Goal: Task Accomplishment & Management: Complete application form

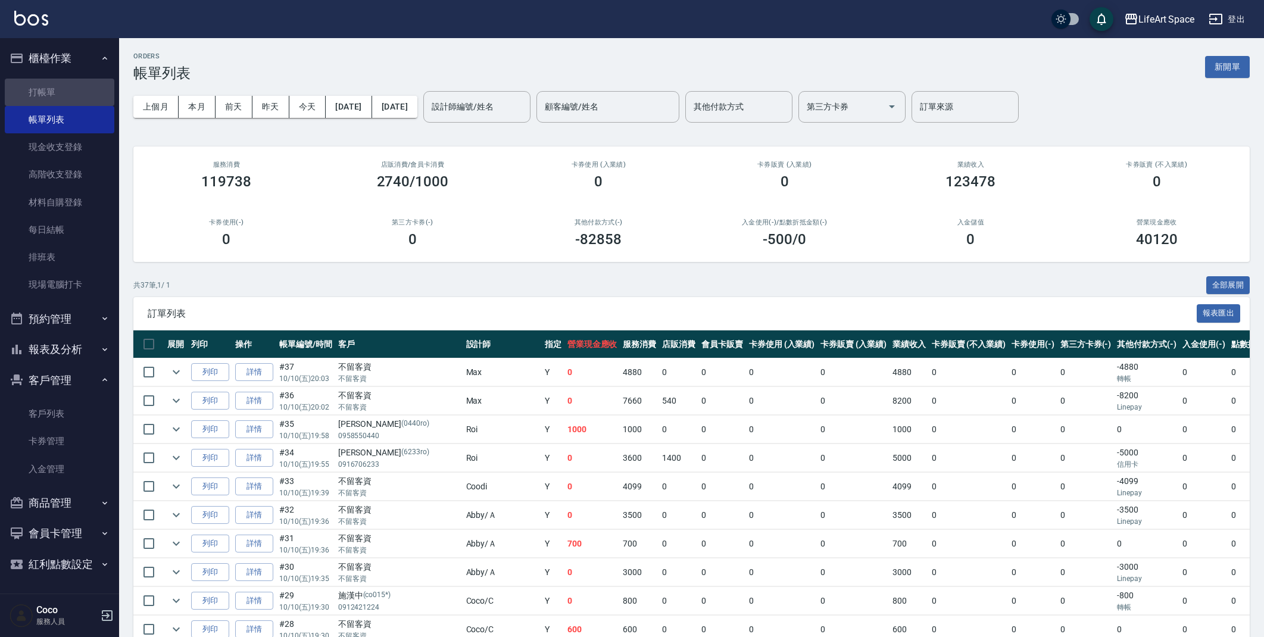
click at [64, 89] on link "打帳單" at bounding box center [60, 92] width 110 height 27
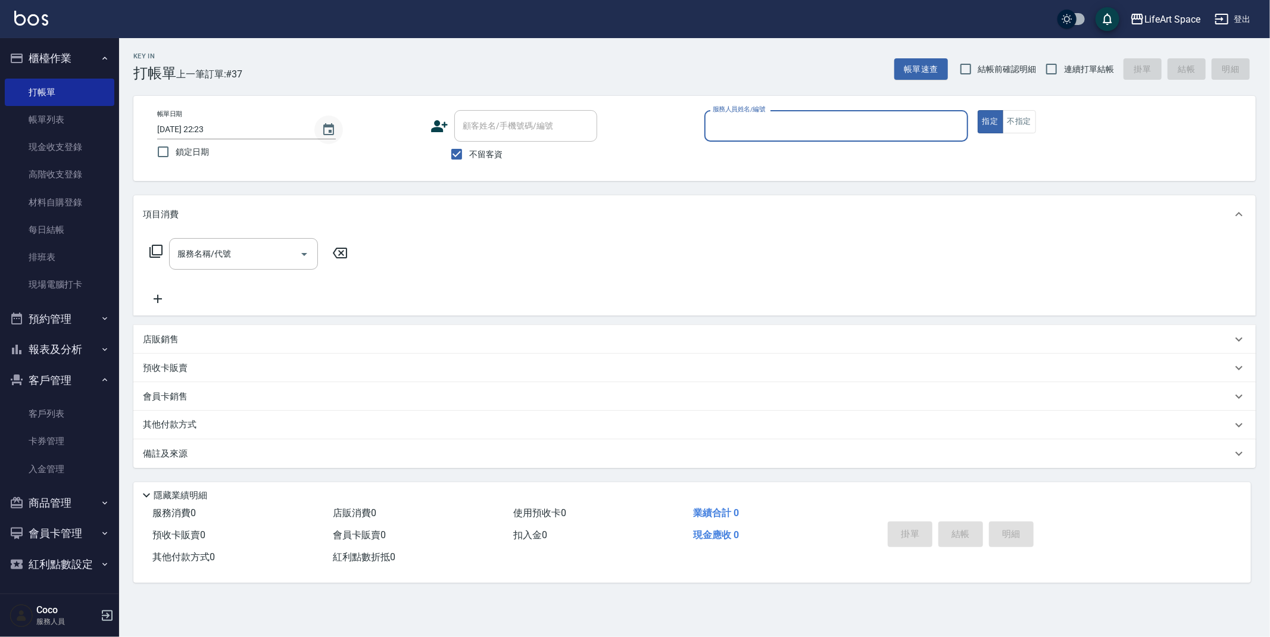
click at [314, 132] on button "Choose date, selected date is 2025-10-10" at bounding box center [328, 129] width 29 height 29
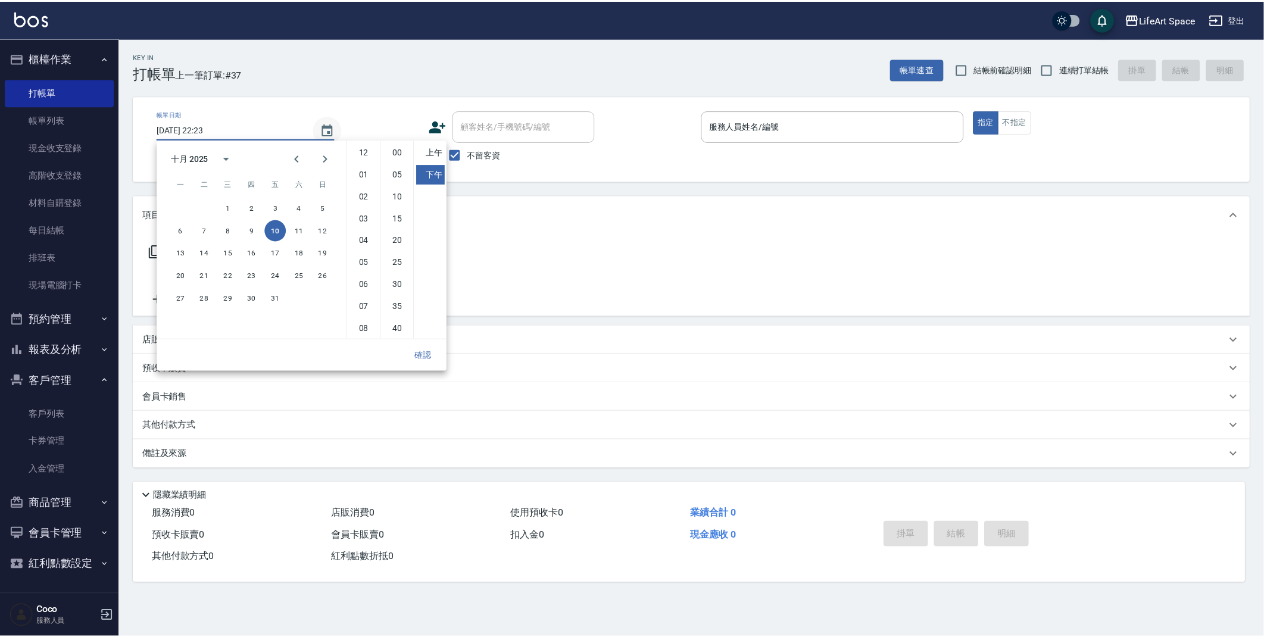
scroll to position [66, 0]
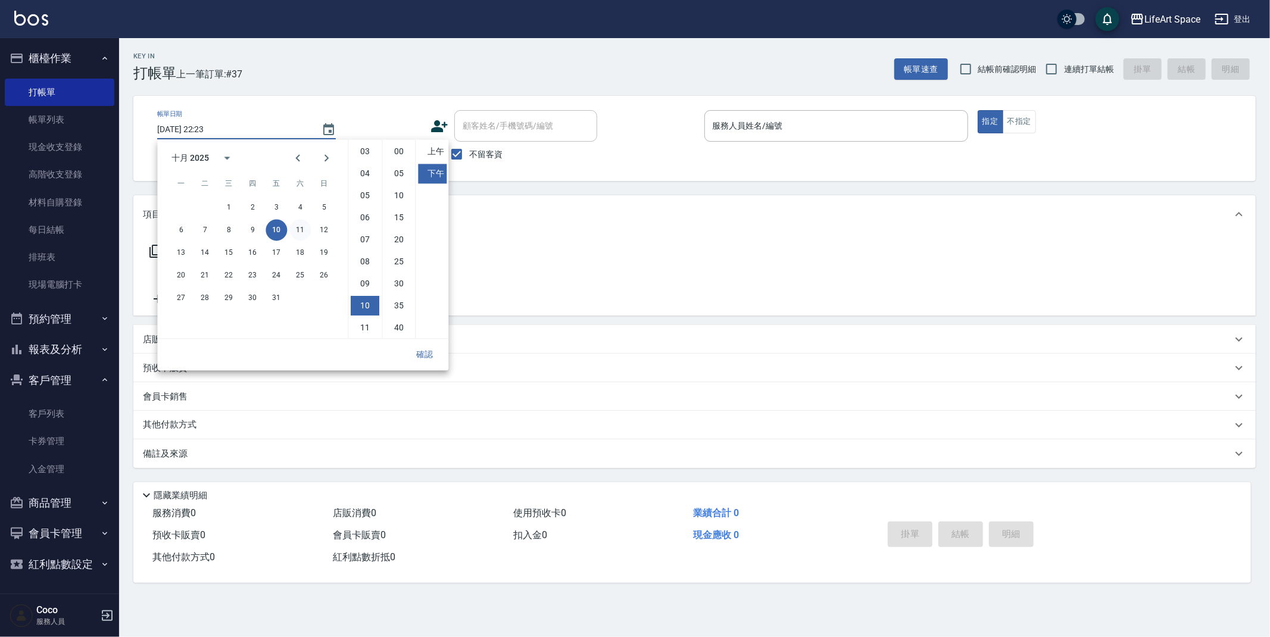
click at [295, 231] on button "11" at bounding box center [299, 229] width 21 height 21
type input "[DATE] 22:23"
click at [415, 354] on button "確認" at bounding box center [424, 354] width 38 height 22
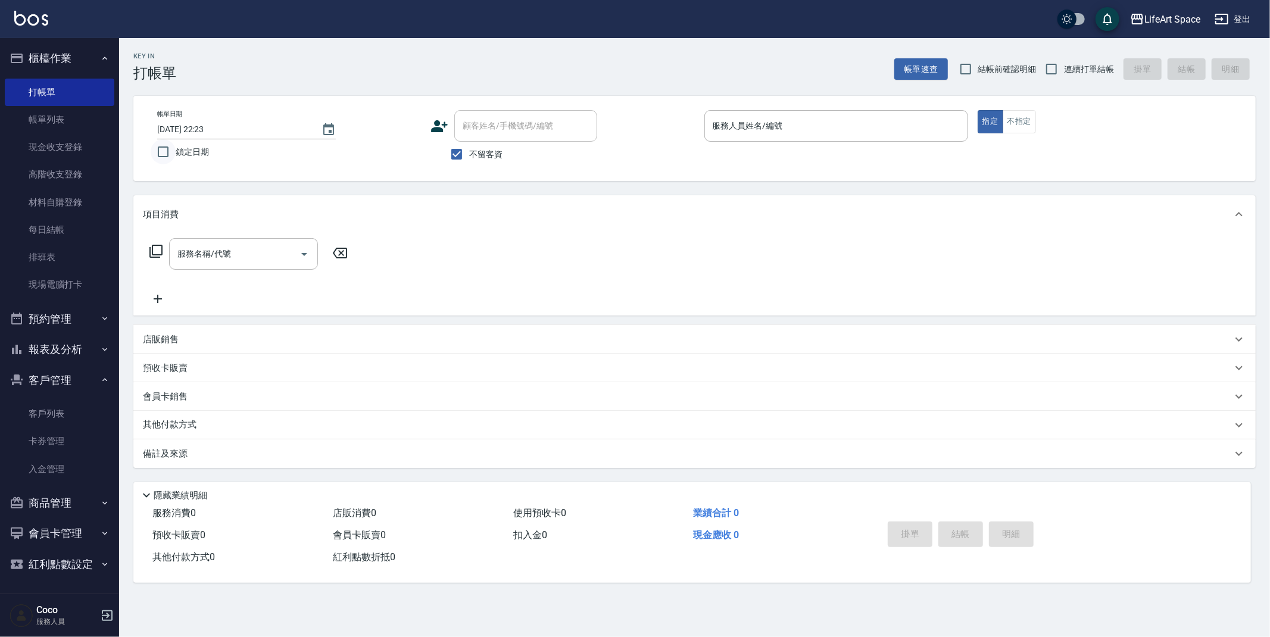
click at [166, 156] on input "鎖定日期" at bounding box center [163, 151] width 25 height 25
checkbox input "true"
click at [727, 120] on input "服務人員姓名/編號" at bounding box center [836, 125] width 253 height 21
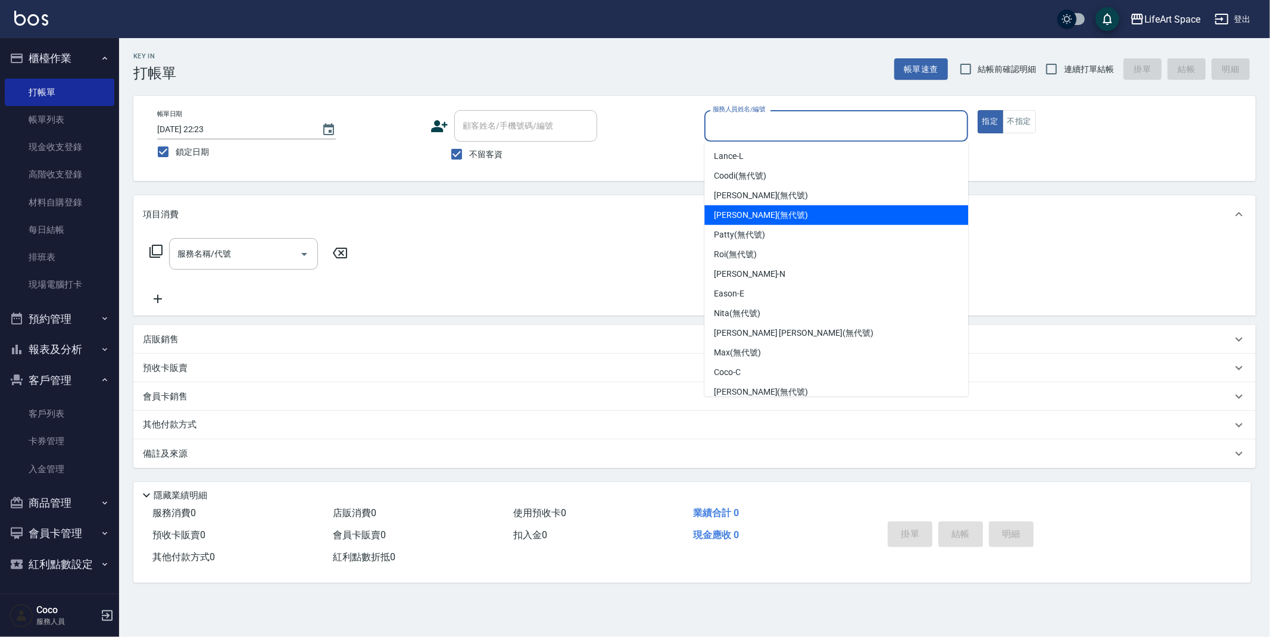
drag, startPoint x: 787, startPoint y: 209, endPoint x: 699, endPoint y: 230, distance: 90.7
click at [787, 209] on div "[PERSON_NAME] (無代號)" at bounding box center [836, 215] width 264 height 20
type input "[PERSON_NAME](無代號)"
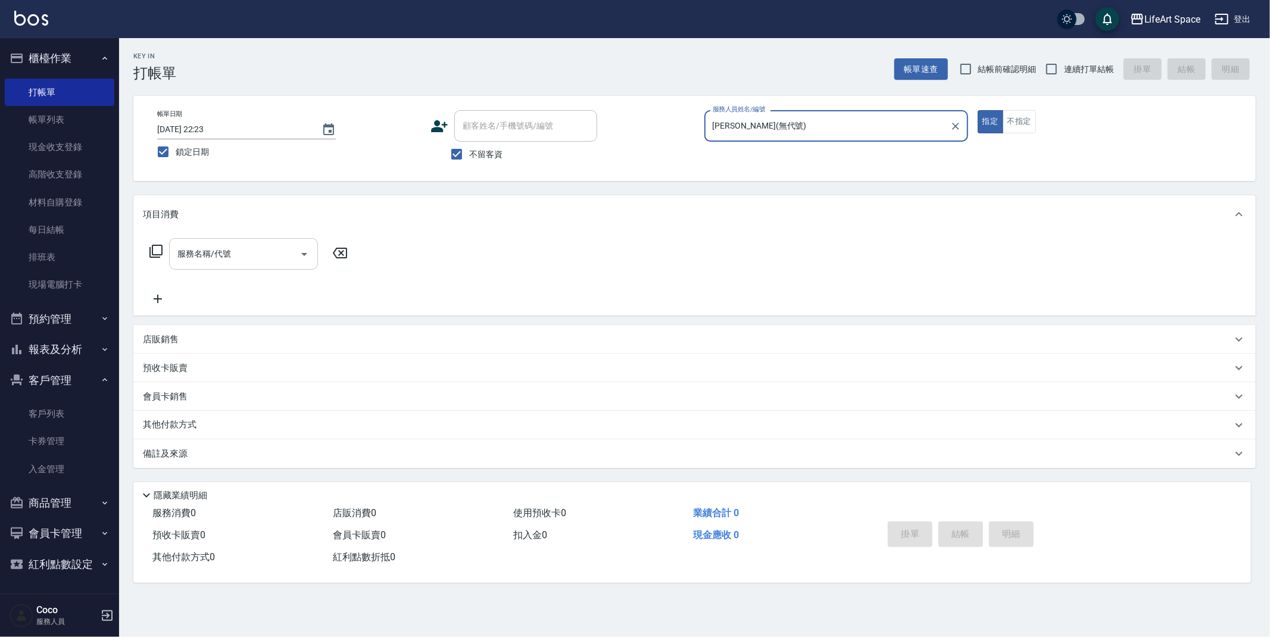
click at [198, 262] on input "服務名稱/代號" at bounding box center [234, 253] width 120 height 21
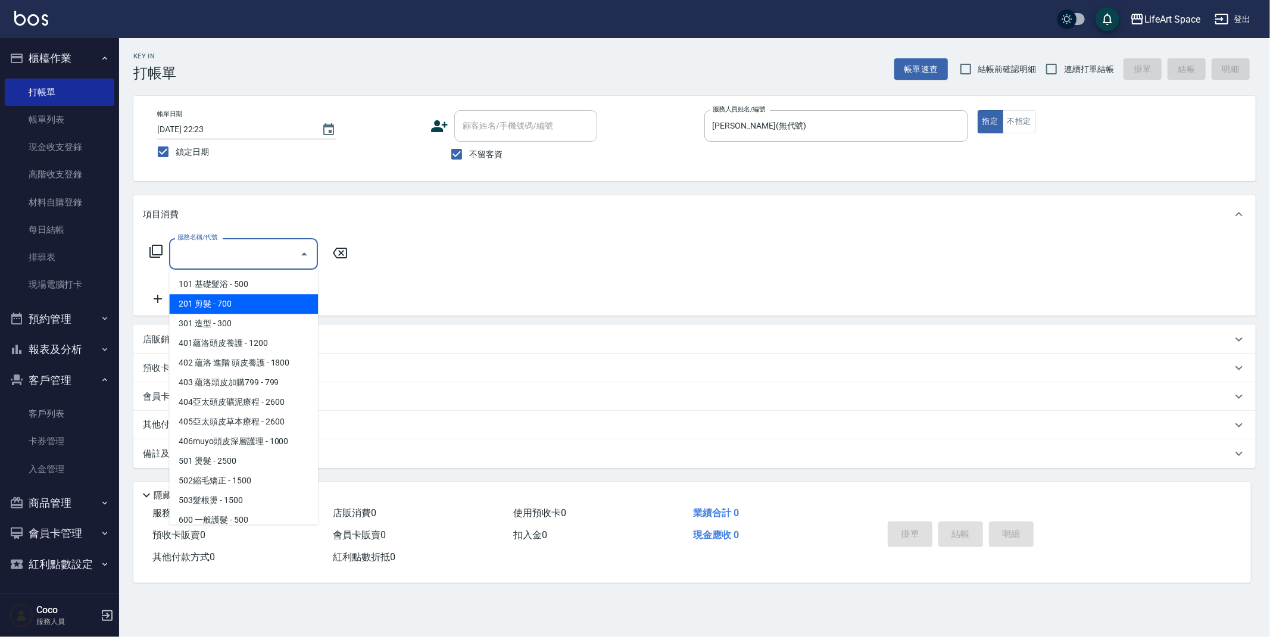
click at [212, 305] on span "201 剪髮 - 700" at bounding box center [243, 304] width 149 height 20
type input "201 剪髮(201)"
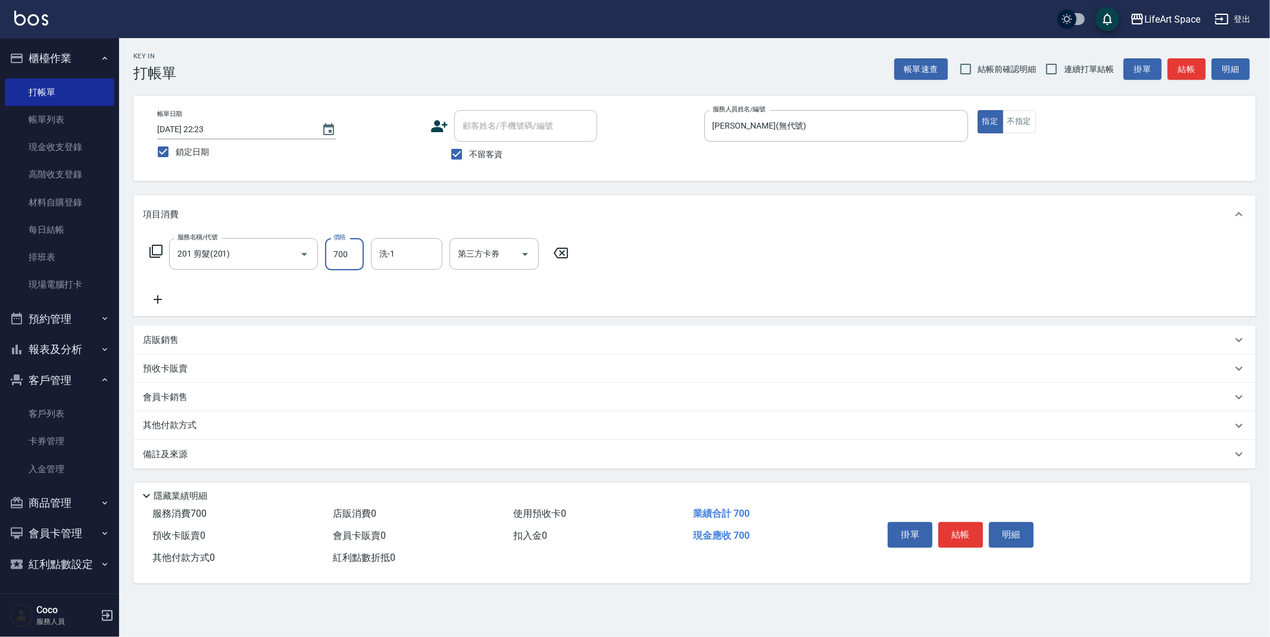
click at [360, 251] on input "700" at bounding box center [344, 254] width 39 height 32
type input "350"
click at [155, 296] on icon at bounding box center [158, 299] width 30 height 14
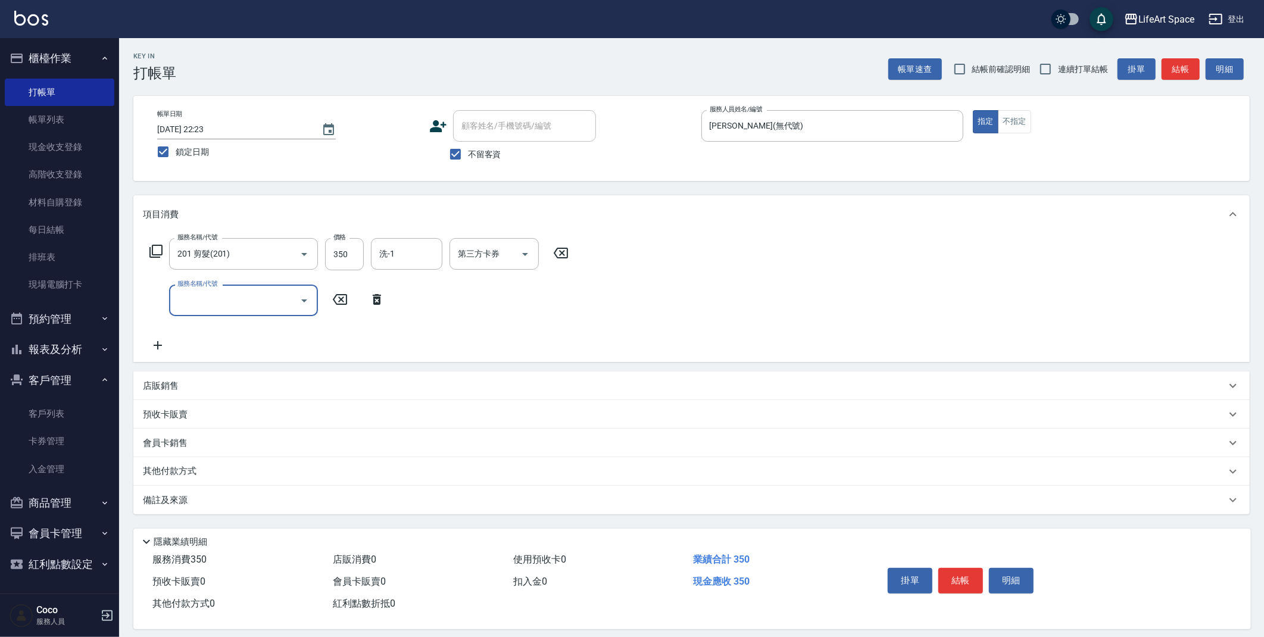
click at [216, 304] on input "服務名稱/代號" at bounding box center [234, 300] width 120 height 21
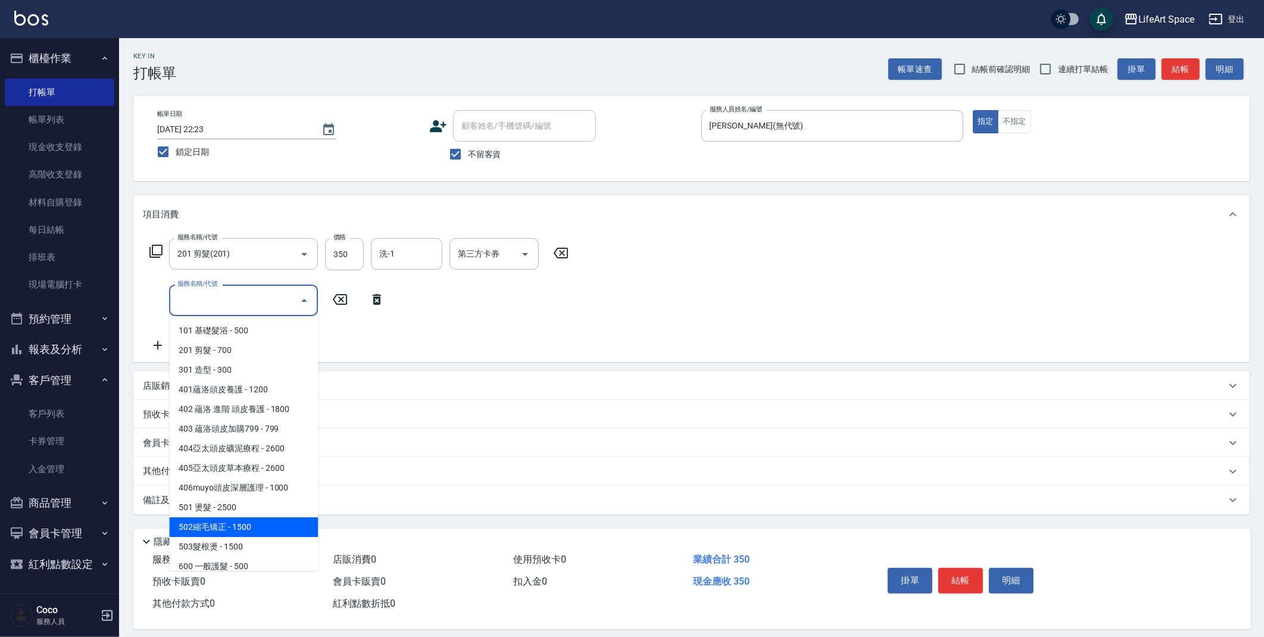
click at [217, 526] on span "502縮毛矯正 - 1500" at bounding box center [243, 527] width 149 height 20
type input "502縮毛矯正 (502)"
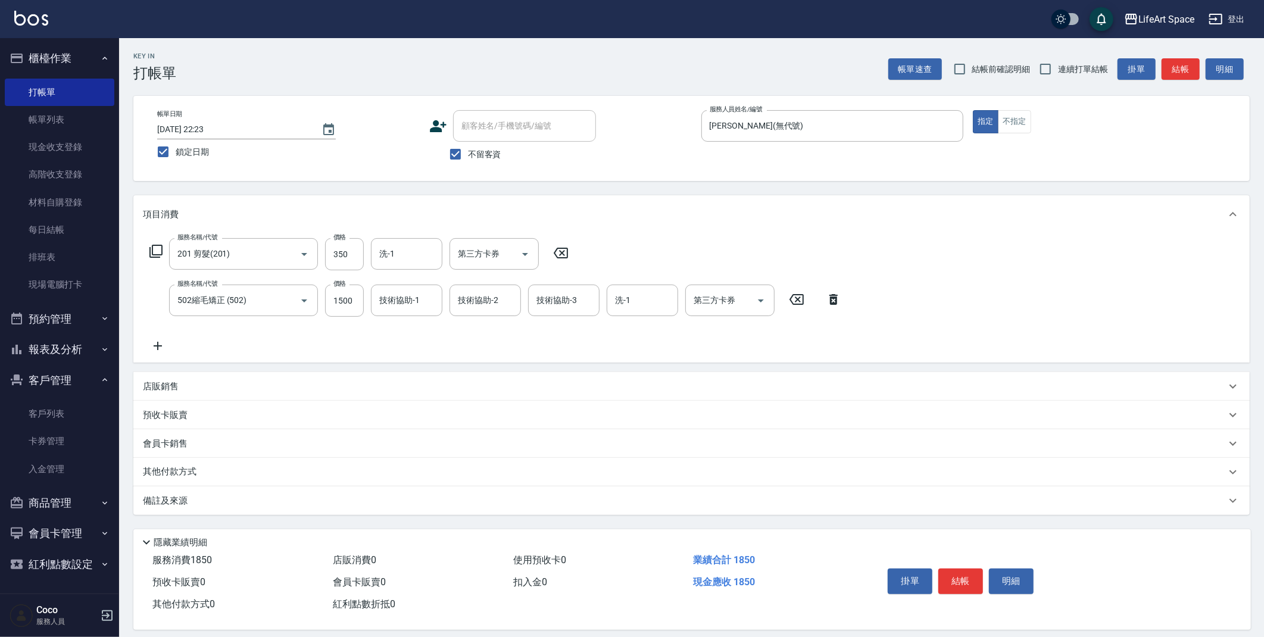
click at [185, 504] on p "備註及來源" at bounding box center [165, 501] width 45 height 12
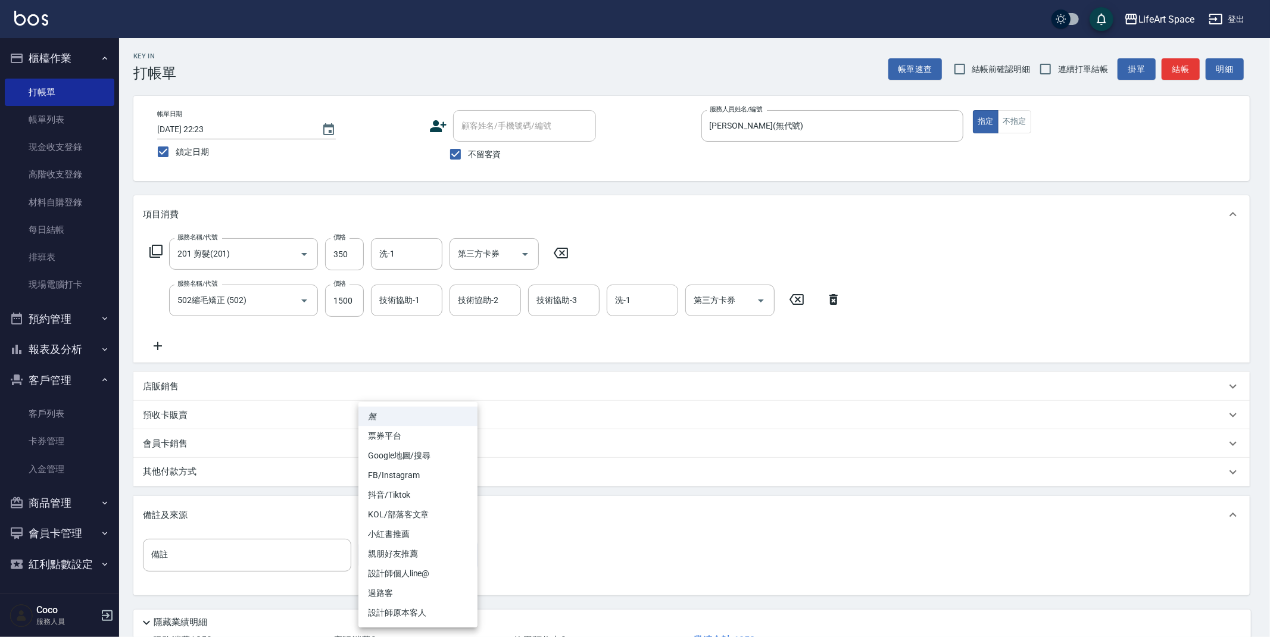
click at [449, 564] on body "LifeArt Space 登出 櫃檯作業 打帳單 帳單列表 現金收支登錄 高階收支登錄 材料自購登錄 每日結帳 排班表 現場電腦打卡 預約管理 預約管理 單…" at bounding box center [635, 362] width 1270 height 724
click at [402, 469] on li "FB/Instagram" at bounding box center [417, 475] width 119 height 20
type input "FB/Instagram"
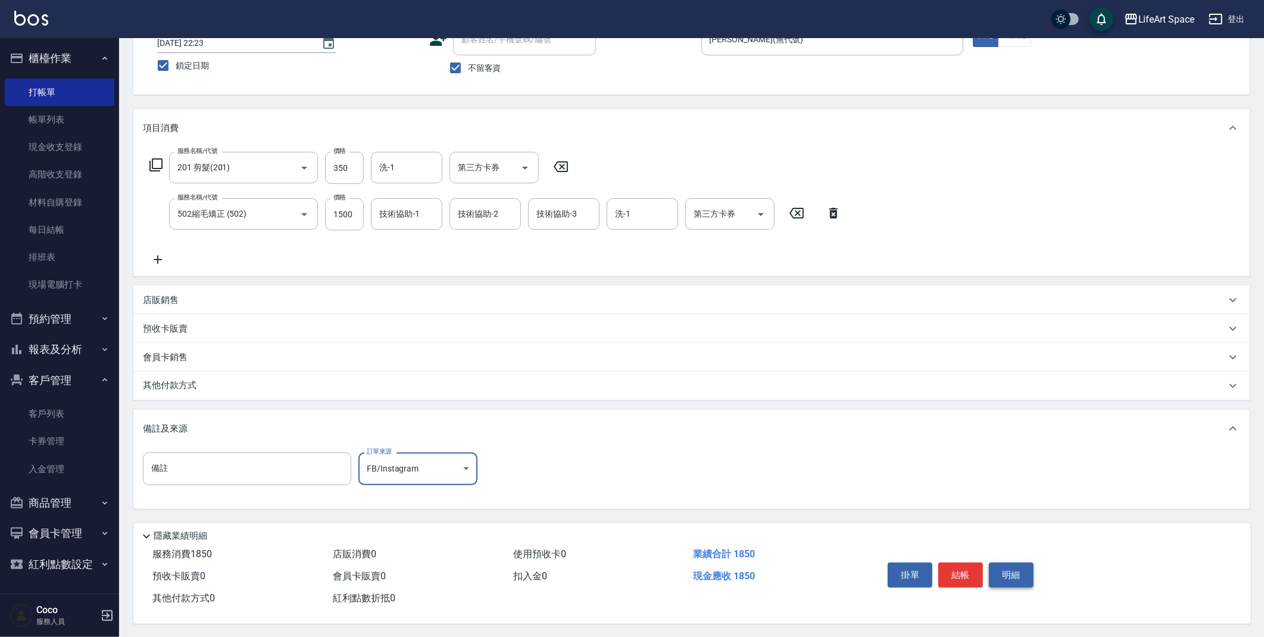
scroll to position [91, 0]
click at [971, 573] on button "結帳" at bounding box center [960, 573] width 45 height 25
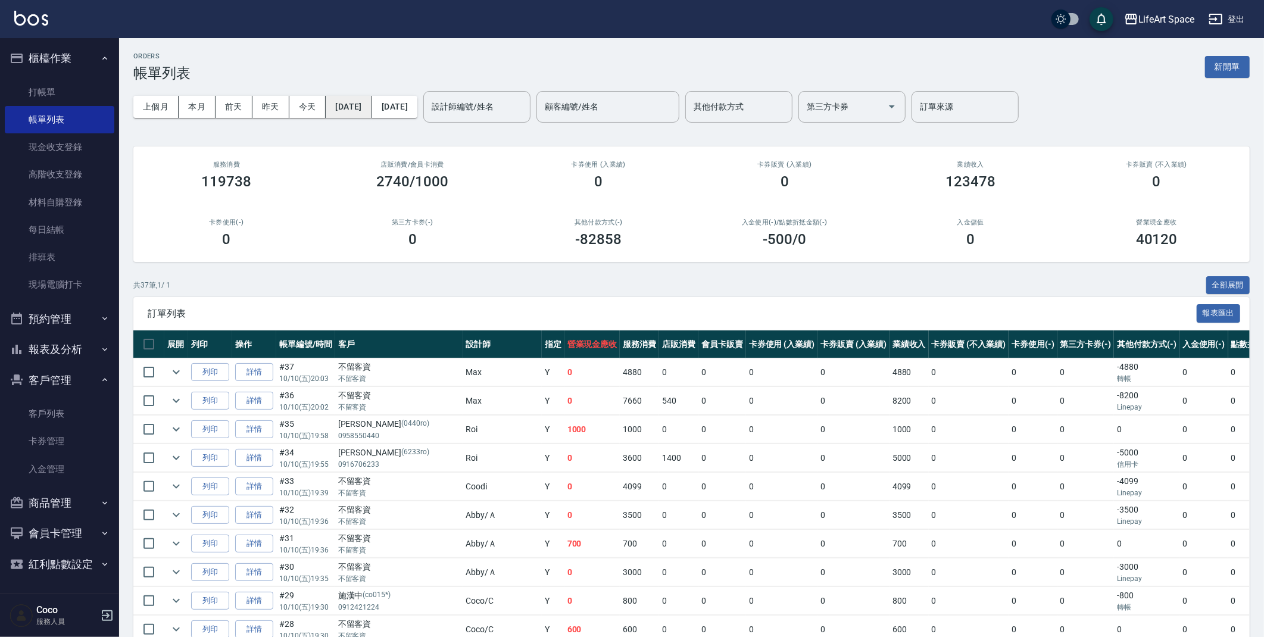
click at [371, 108] on button "[DATE]" at bounding box center [349, 107] width 46 height 22
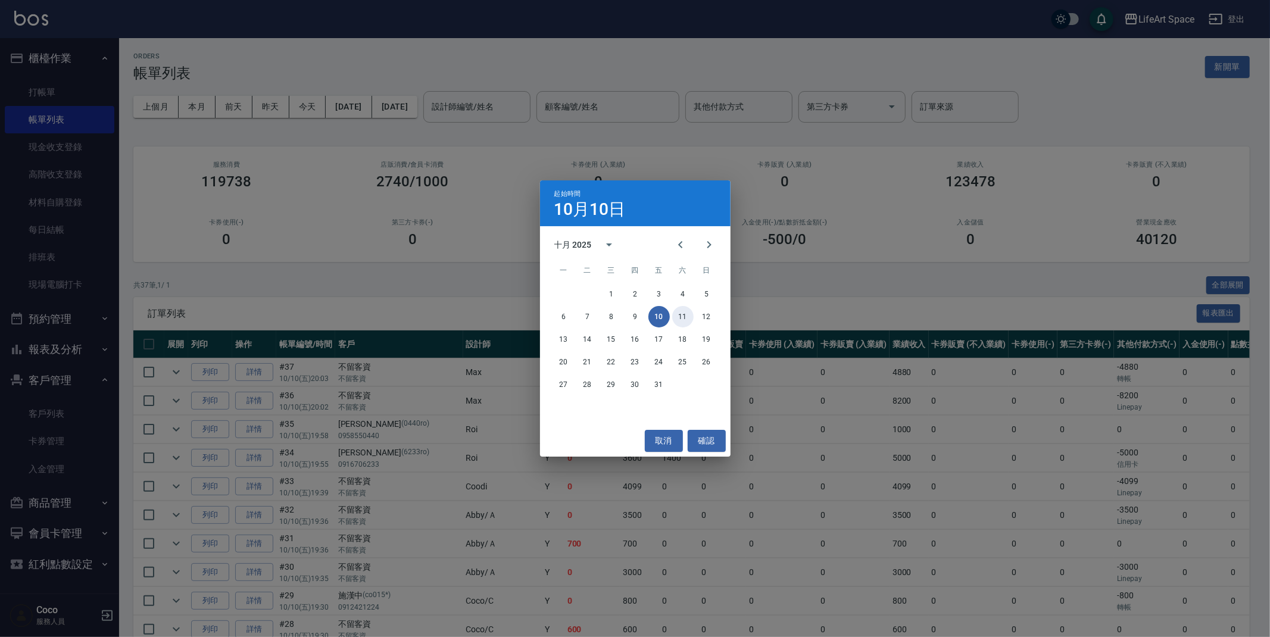
click at [682, 315] on button "11" at bounding box center [682, 316] width 21 height 21
